Goal: Transaction & Acquisition: Purchase product/service

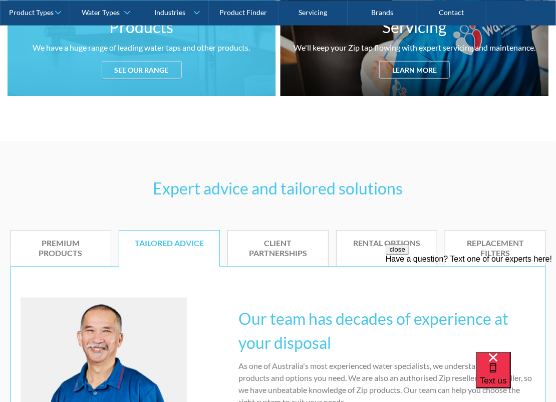
scroll to position [602, 0]
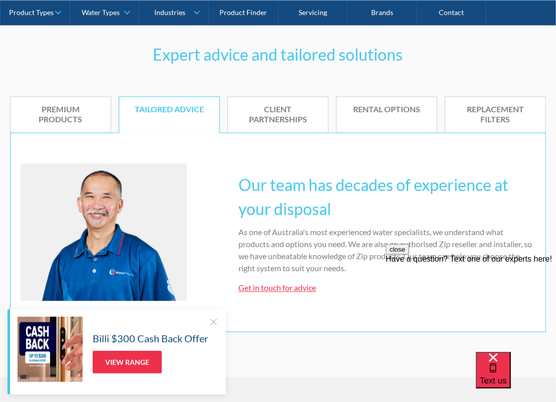
click at [52, 115] on div "Premium products" at bounding box center [61, 115] width 70 height 21
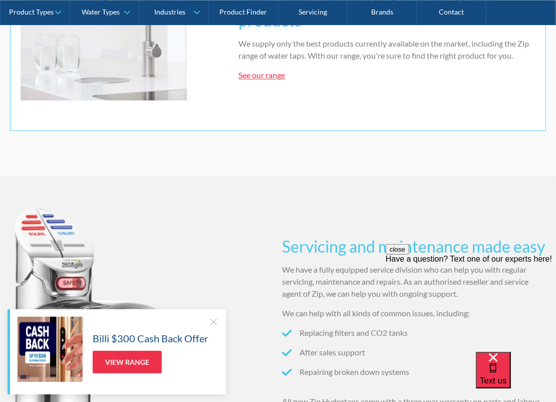
scroll to position [735, 0]
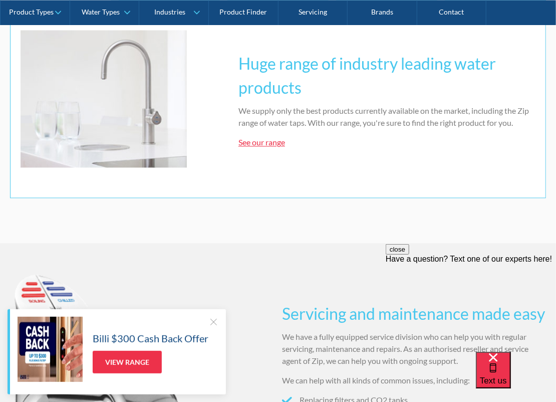
click at [269, 143] on link "See our range" at bounding box center [262, 142] width 47 height 10
click at [259, 144] on link "See our range" at bounding box center [262, 142] width 47 height 10
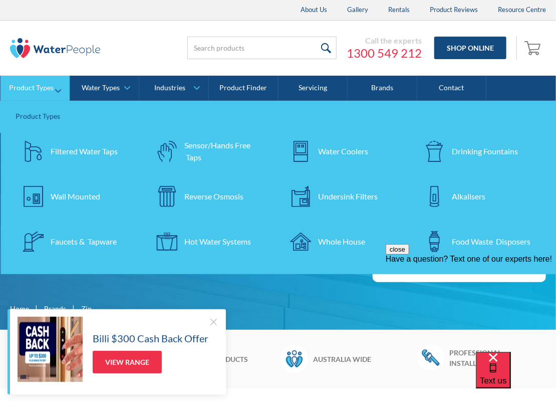
click at [70, 149] on div "Filtered Water Taps" at bounding box center [84, 151] width 67 height 12
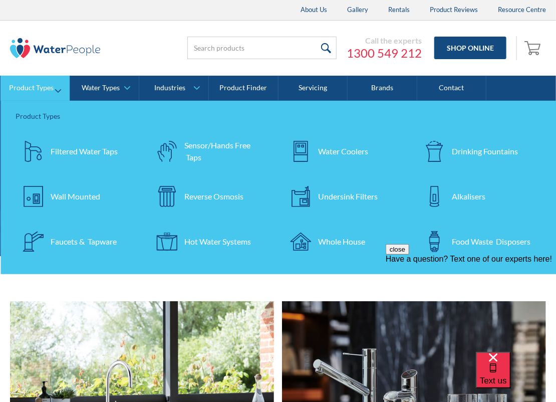
click at [69, 149] on div "Filtered Water Taps" at bounding box center [84, 151] width 67 height 12
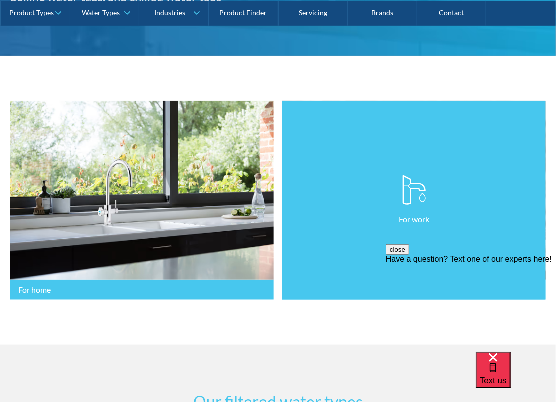
click at [403, 197] on img at bounding box center [415, 190] width 24 height 30
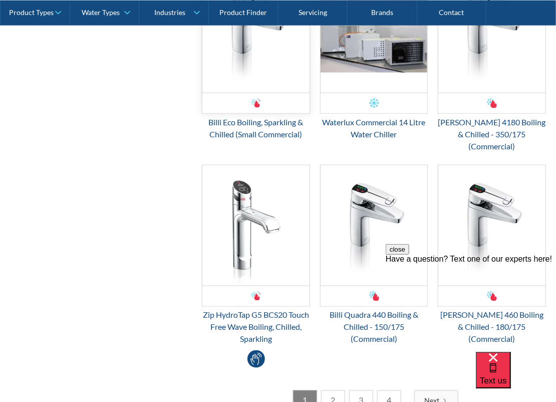
scroll to position [1805, 0]
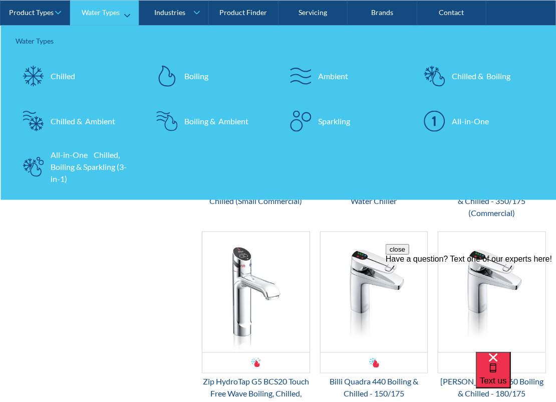
click at [324, 122] on div "Sparkling" at bounding box center [335, 121] width 32 height 12
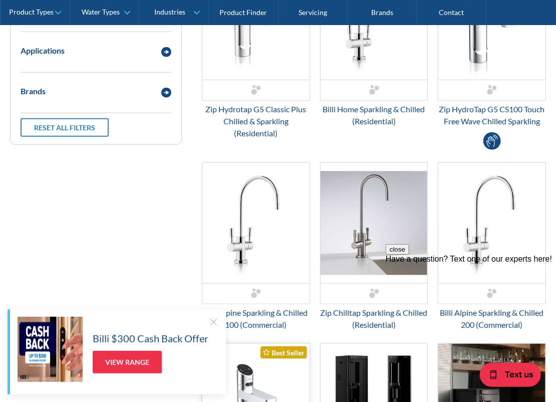
scroll to position [267, 0]
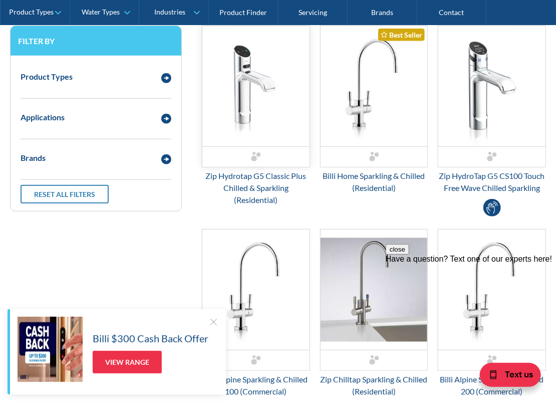
click at [243, 94] on img "Email Form 3" at bounding box center [256, 86] width 107 height 120
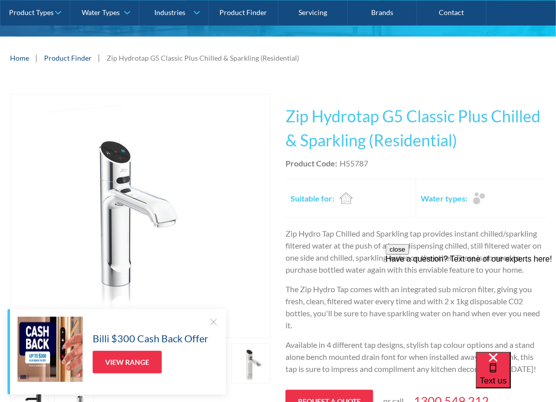
scroll to position [267, 0]
